Goal: Information Seeking & Learning: Check status

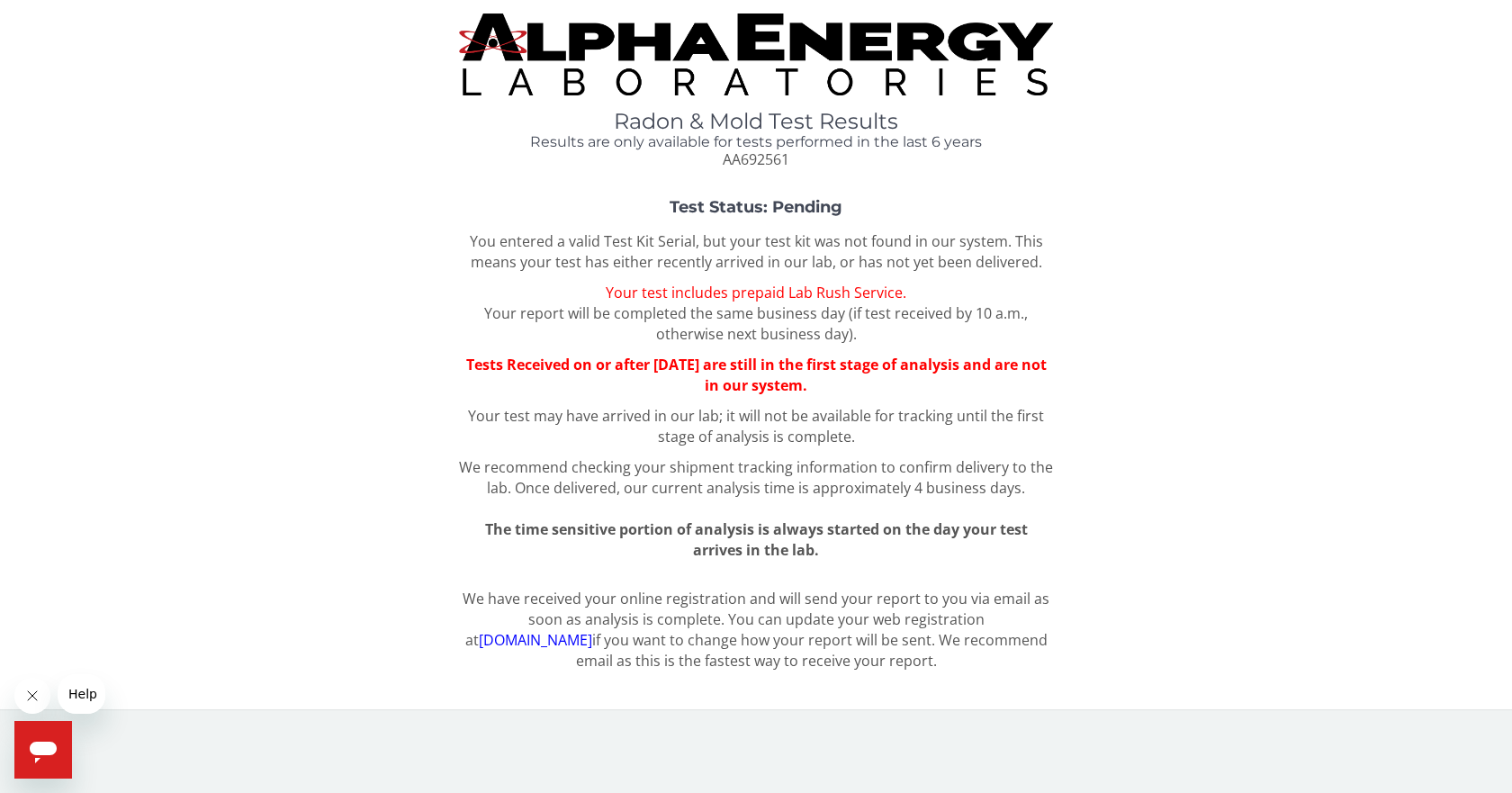
drag, startPoint x: 881, startPoint y: 388, endPoint x: 365, endPoint y: 330, distance: 519.2
click at [365, 330] on div "Test Status: Pending You entered a valid Test Kit Serial, but your test kit was…" at bounding box center [756, 379] width 1485 height 361
click at [614, 481] on span "Once delivered, our current analysis time is approximately 4 business days." at bounding box center [769, 488] width 511 height 20
click at [699, 276] on div "You entered a valid Test Kit Serial, but your test kit was not found in our sys…" at bounding box center [756, 396] width 594 height 329
drag, startPoint x: 809, startPoint y: 295, endPoint x: 865, endPoint y: 299, distance: 56.1
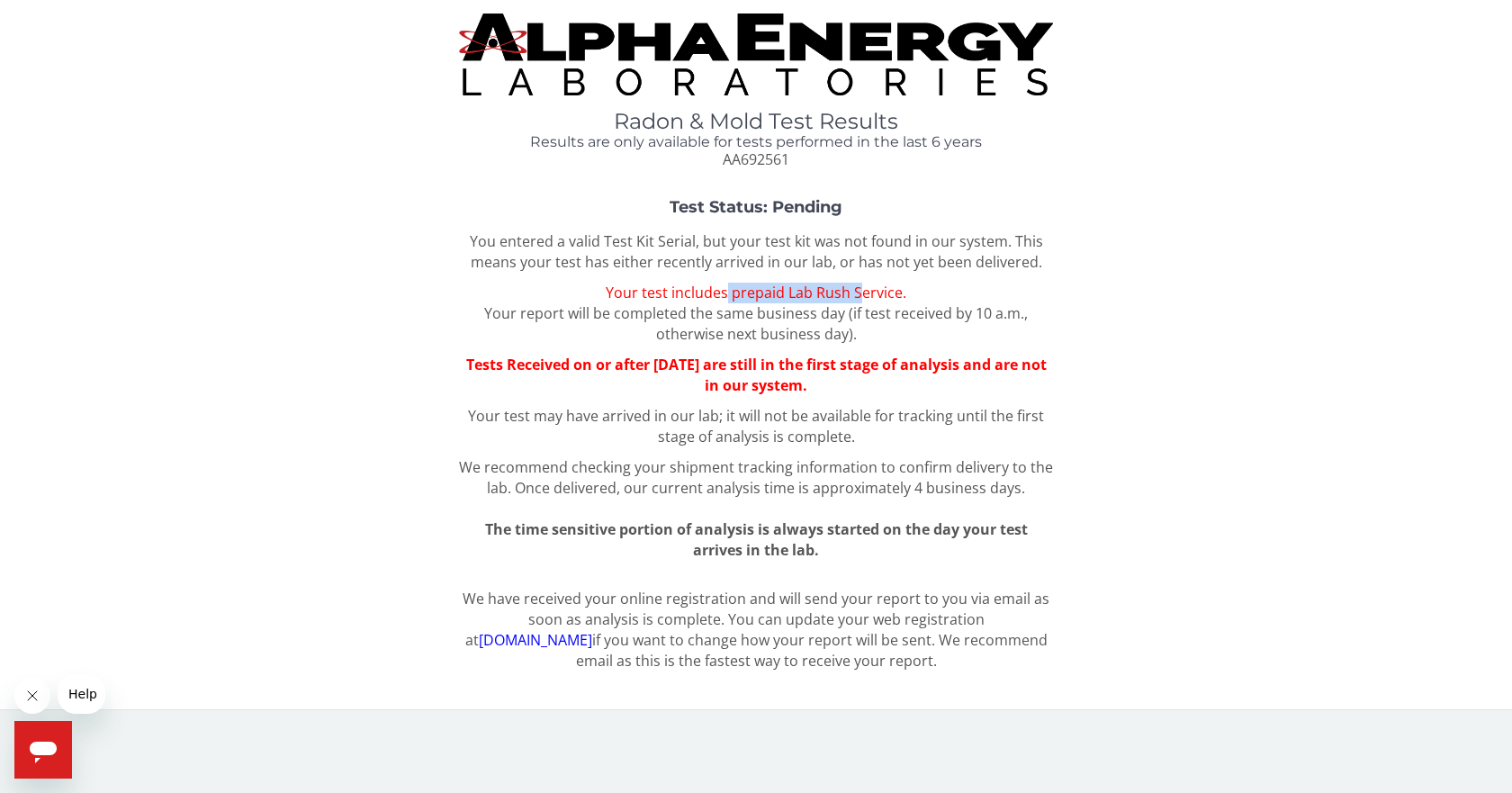
click at [865, 299] on span "Your test includes prepaid Lab Rush Service." at bounding box center [756, 293] width 301 height 20
click at [926, 321] on p "Your test includes prepaid Lab Rush Service. Your report will be completed the …" at bounding box center [756, 313] width 594 height 62
drag, startPoint x: 561, startPoint y: 261, endPoint x: 1115, endPoint y: 652, distance: 678.1
click at [1115, 652] on div "Radon & Mold Test Results Results are only available for tests performed in the…" at bounding box center [756, 348] width 1485 height 668
click at [1222, 584] on div "Radon & Mold Test Results Results are only available for tests performed in the…" at bounding box center [756, 348] width 1485 height 668
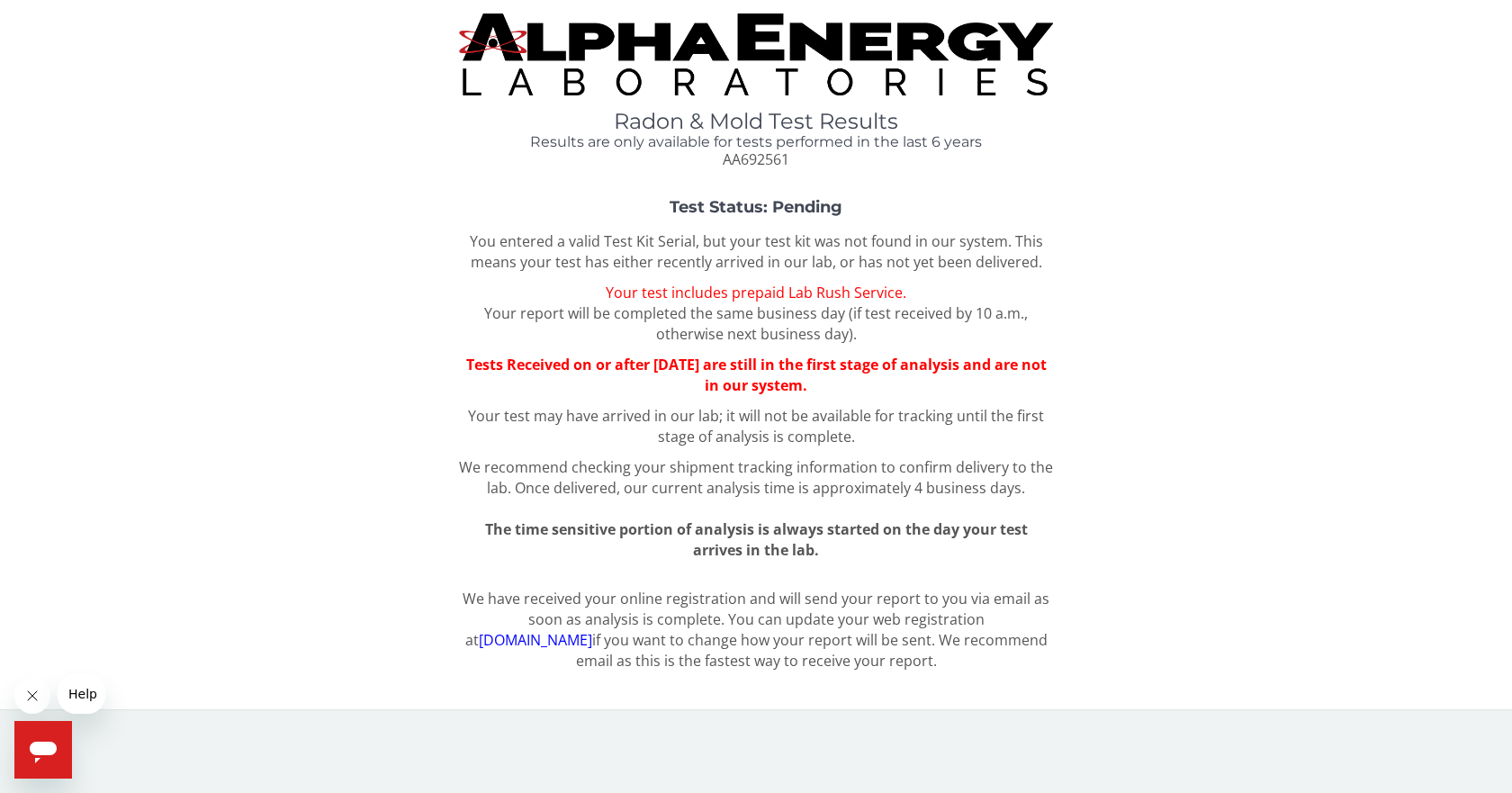
click at [1222, 584] on div "Radon & Mold Test Results Results are only available for tests performed in the…" at bounding box center [756, 348] width 1485 height 668
